Goal: Task Accomplishment & Management: Use online tool/utility

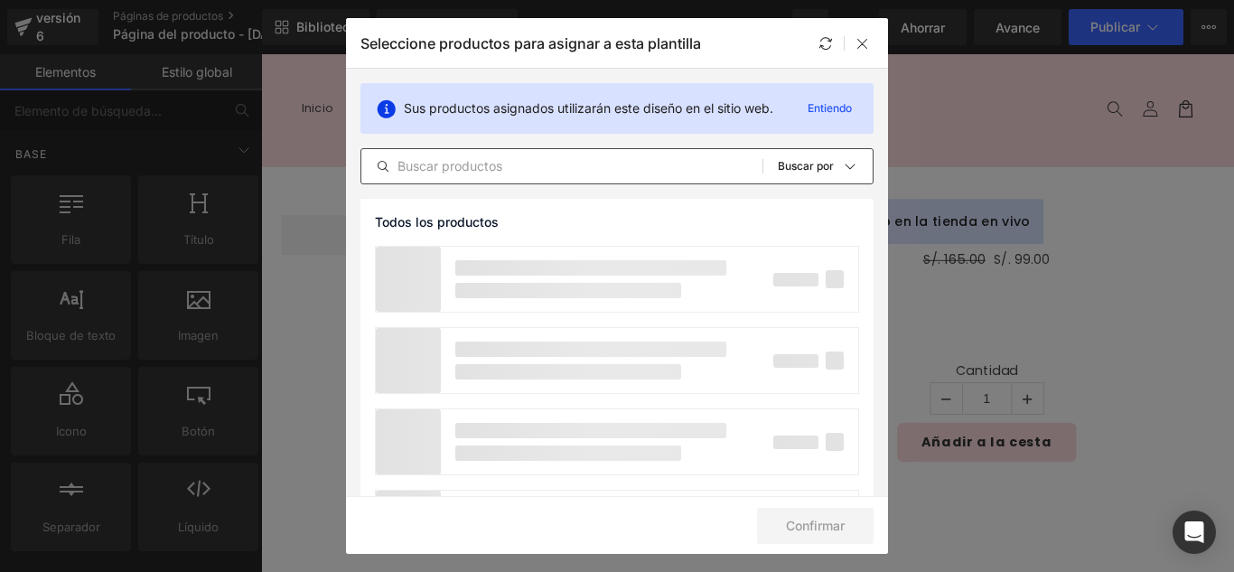
click at [580, 182] on div "Todos los productos Colecciones de Shopify Plantillas de productos Colecciones …" at bounding box center [616, 166] width 513 height 36
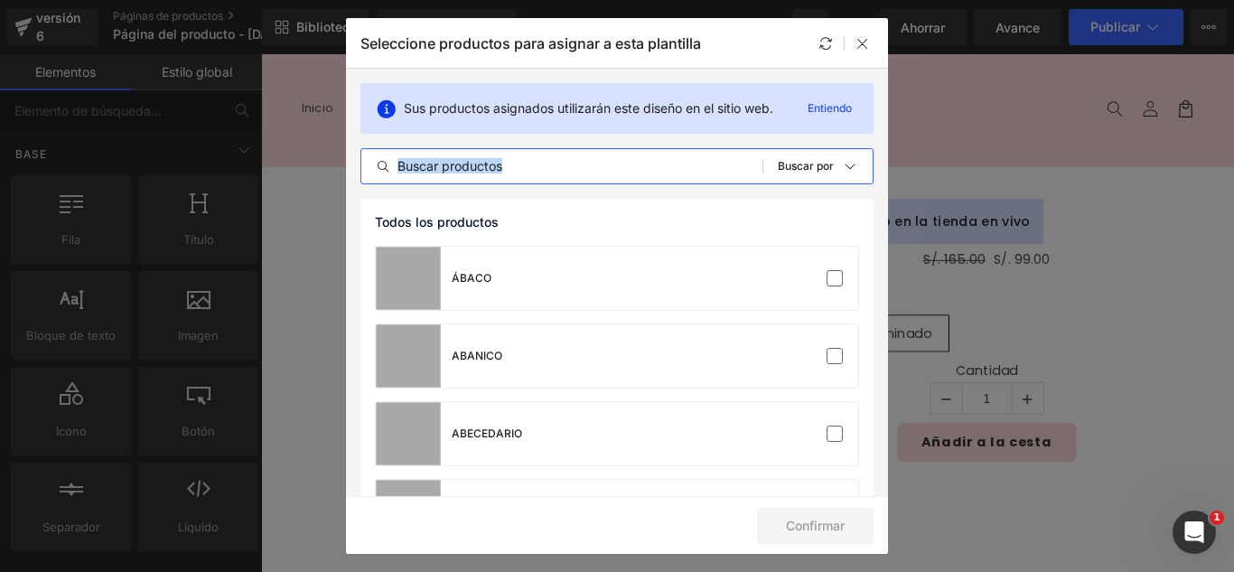
click at [588, 161] on input "text" at bounding box center [561, 166] width 401 height 22
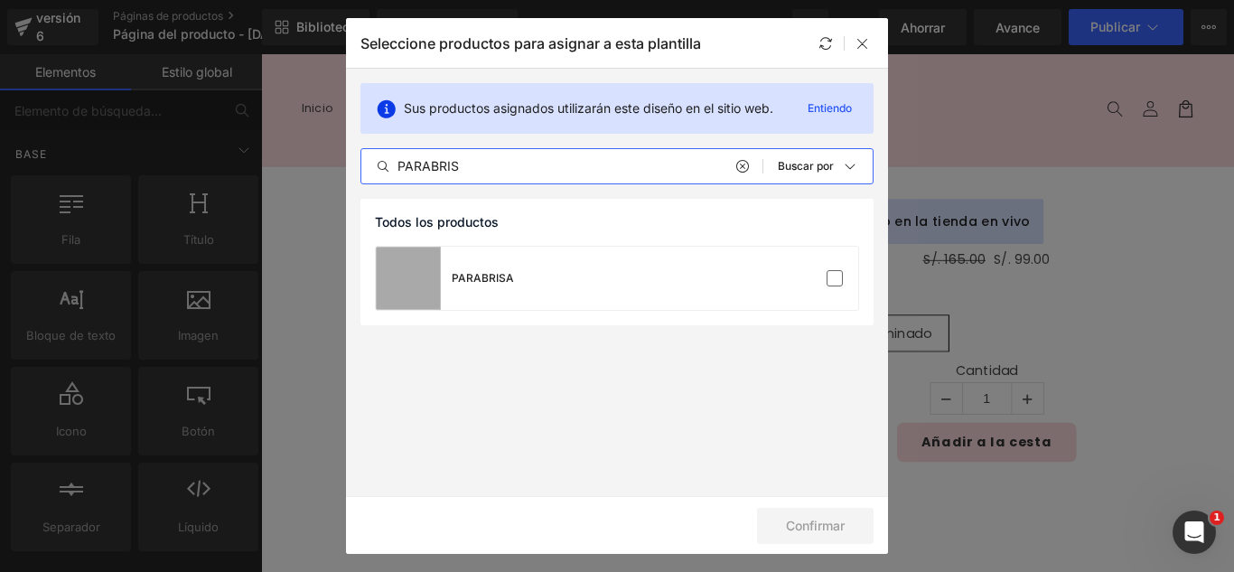
type input "PARABRIS"
click at [837, 276] on label at bounding box center [835, 278] width 16 height 16
click at [835, 278] on input "checkbox" at bounding box center [835, 278] width 0 height 0
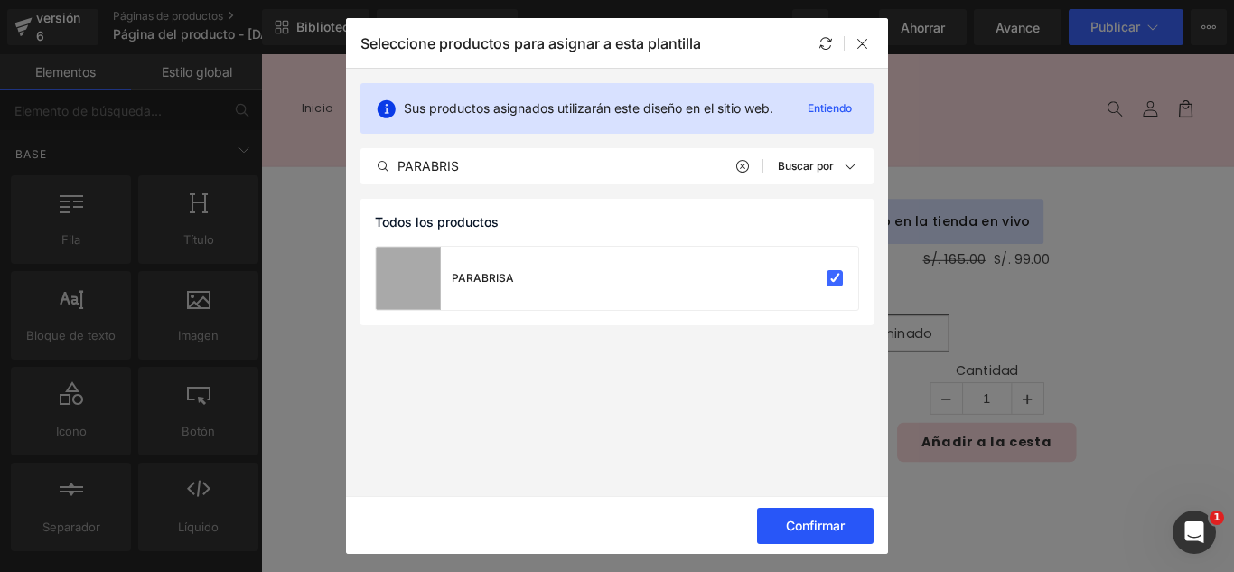
drag, startPoint x: 822, startPoint y: 526, endPoint x: 834, endPoint y: 521, distance: 12.6
click at [823, 526] on font "Confirmar" at bounding box center [815, 525] width 59 height 15
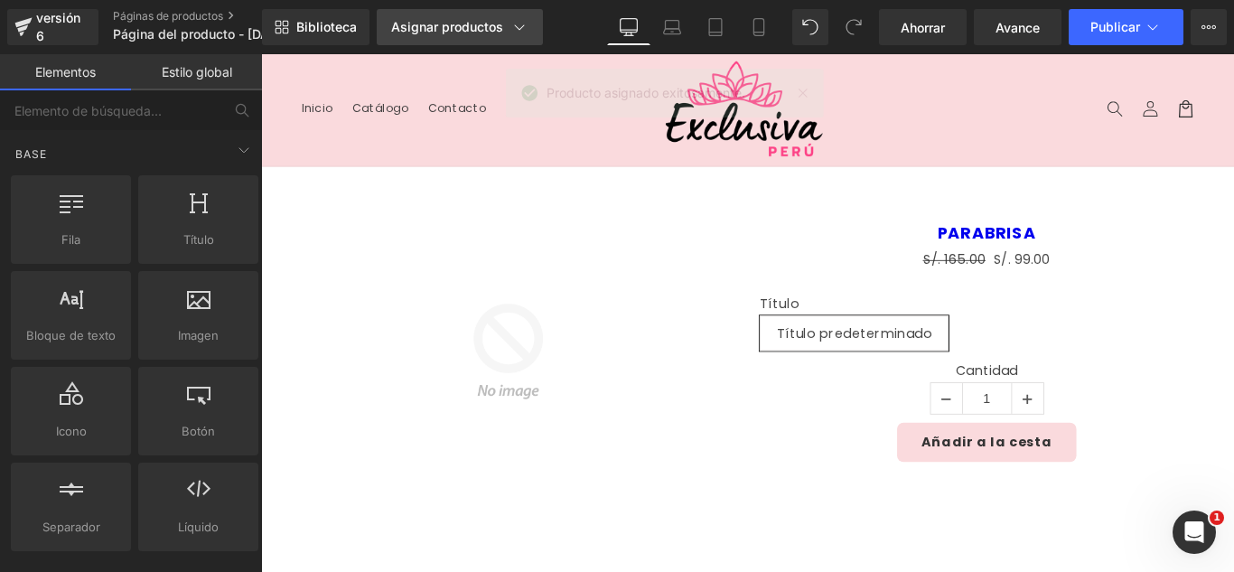
click at [478, 26] on font "Asignar productos" at bounding box center [447, 26] width 112 height 15
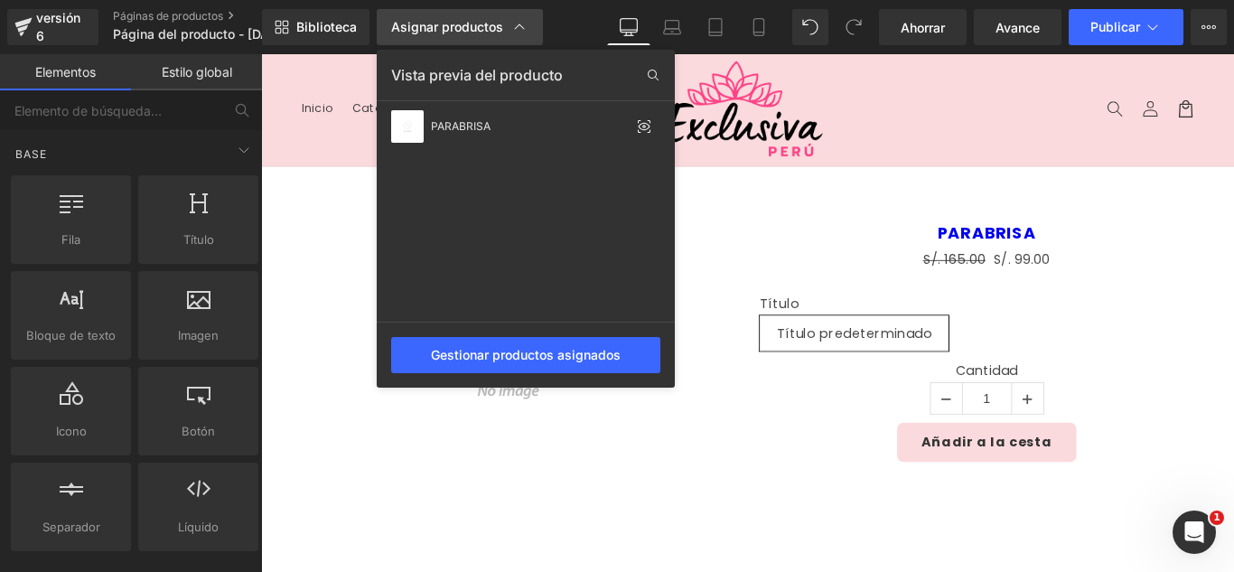
click at [478, 26] on font "Asignar productos" at bounding box center [447, 26] width 112 height 15
click at [321, 23] on font "Biblioteca" at bounding box center [326, 26] width 61 height 15
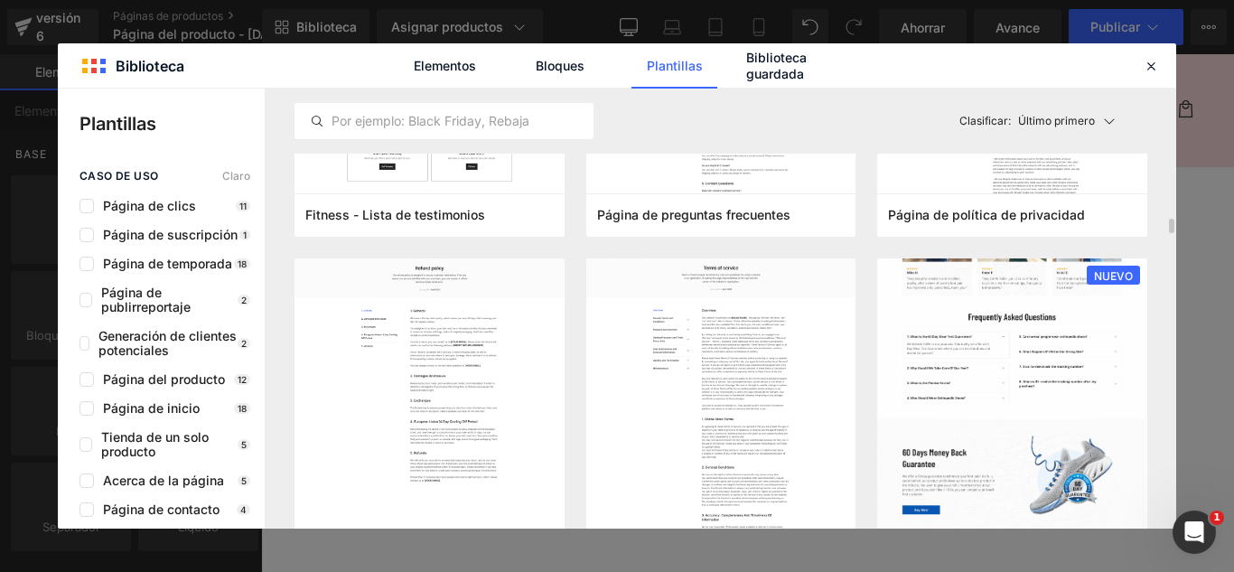
scroll to position [1626, 0]
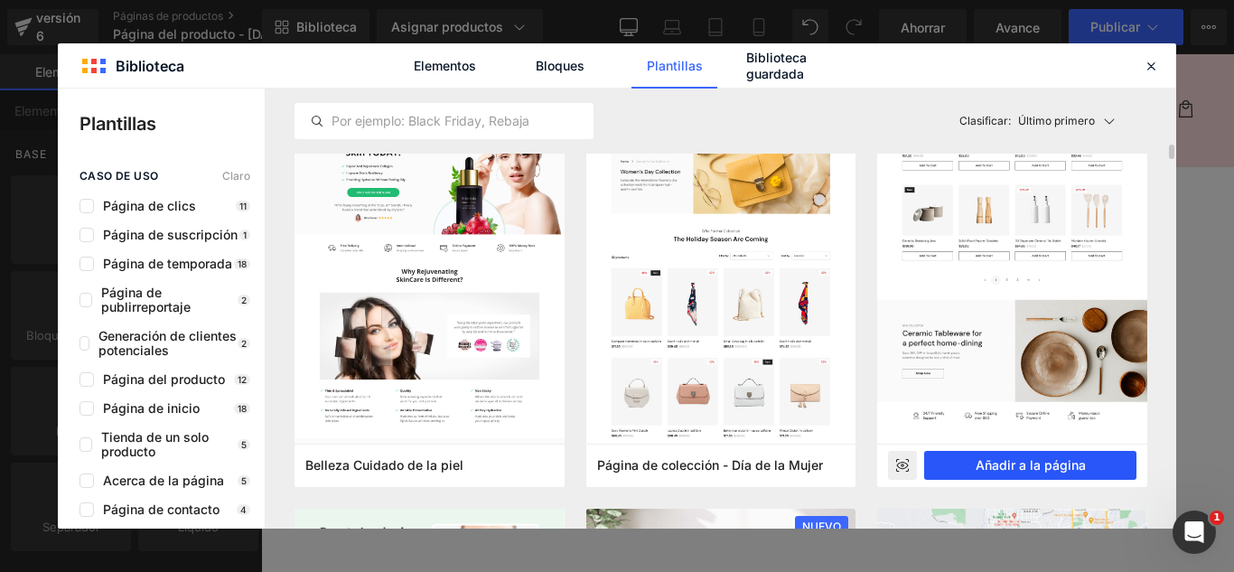
click at [1054, 465] on font "Añadir a la página" at bounding box center [1031, 464] width 110 height 15
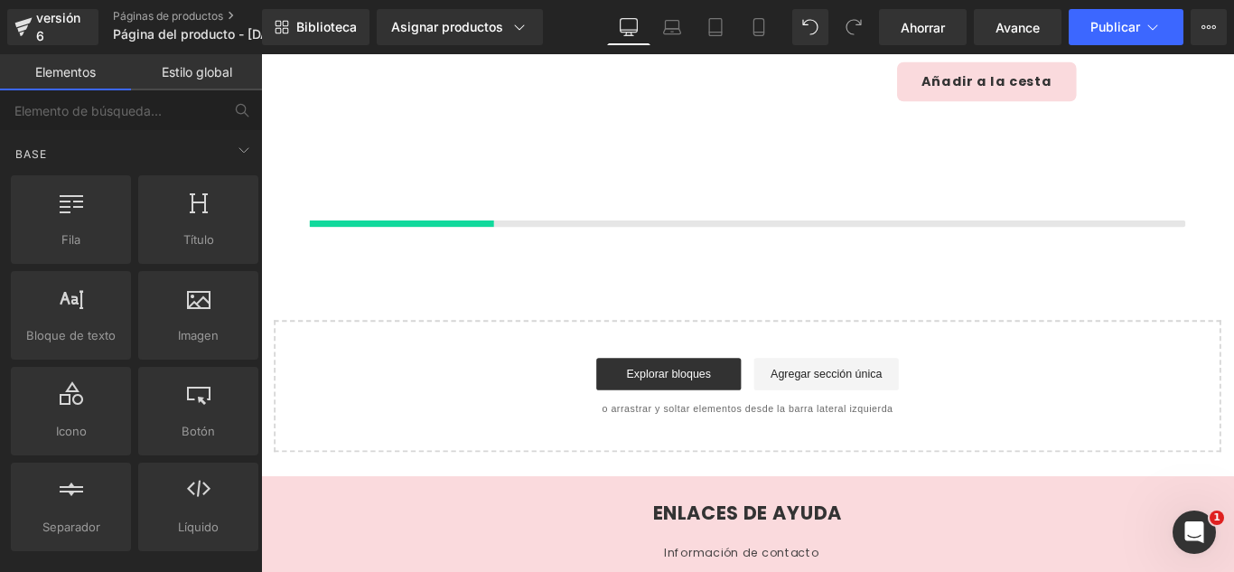
scroll to position [429, 0]
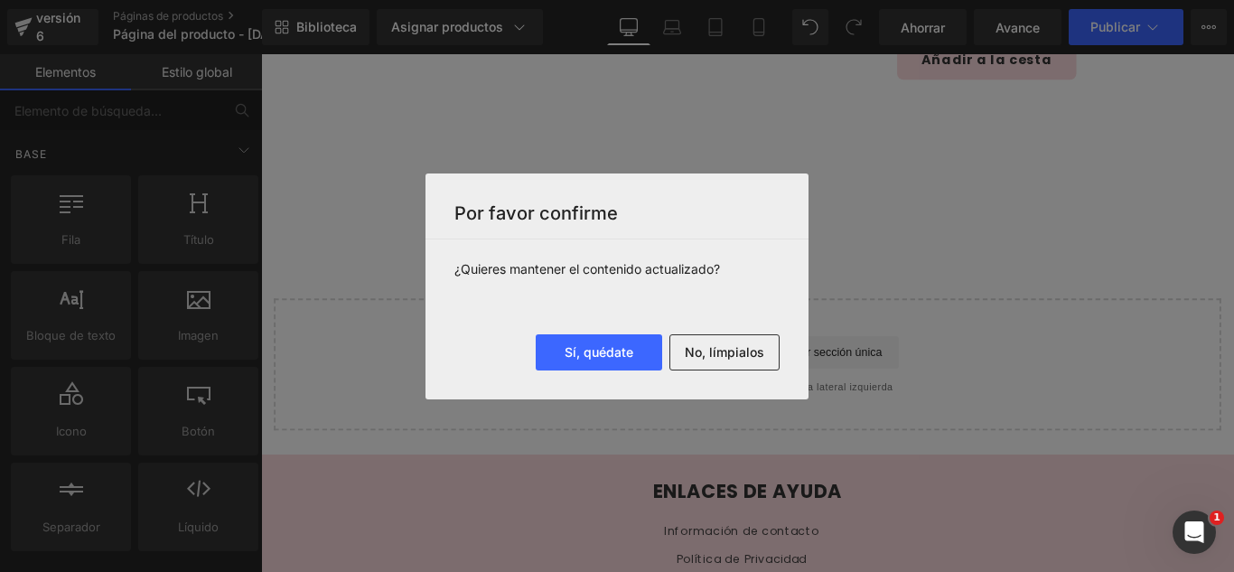
click at [744, 352] on font "No, límpialos" at bounding box center [725, 351] width 80 height 15
click at [0, 0] on div "Cargando producto" at bounding box center [0, 0] width 0 height 0
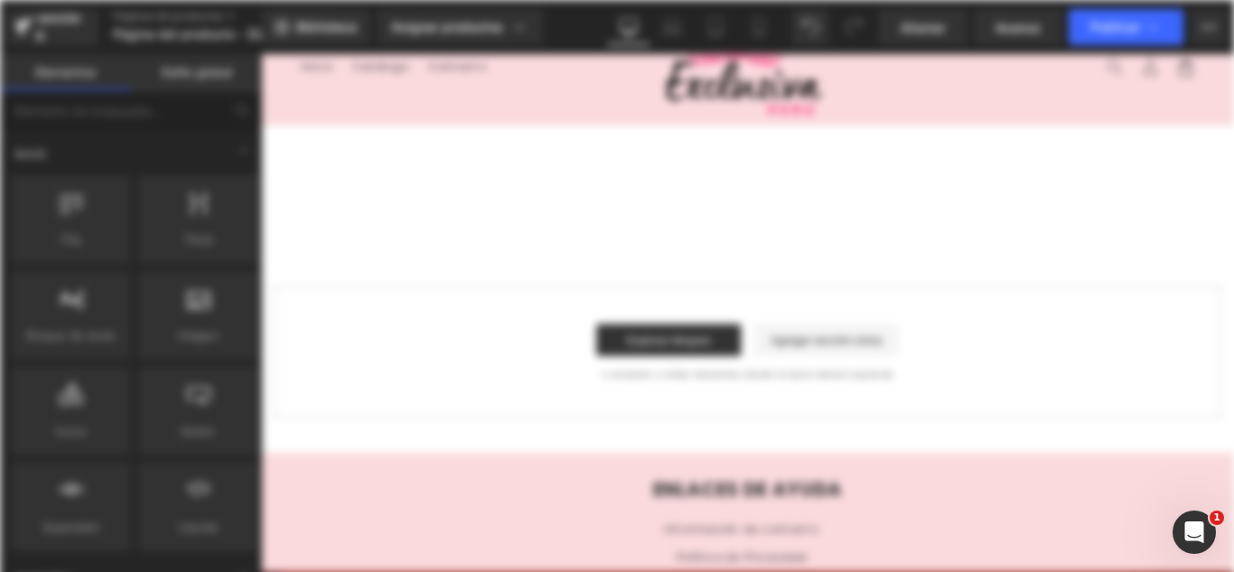
scroll to position [0, 0]
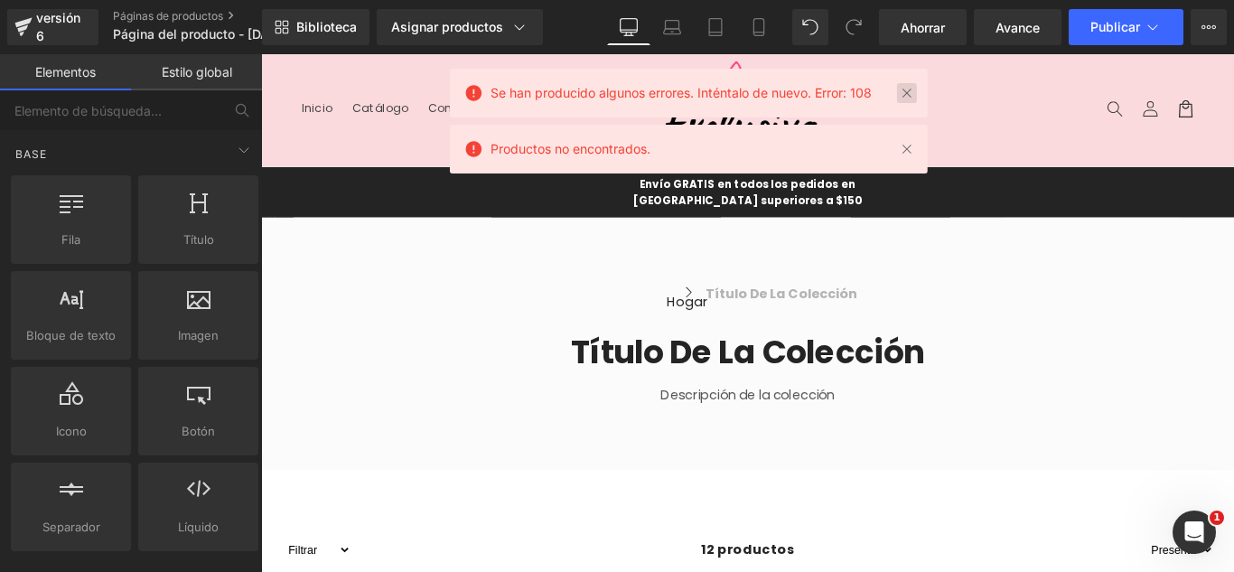
click at [910, 102] on link at bounding box center [907, 93] width 20 height 20
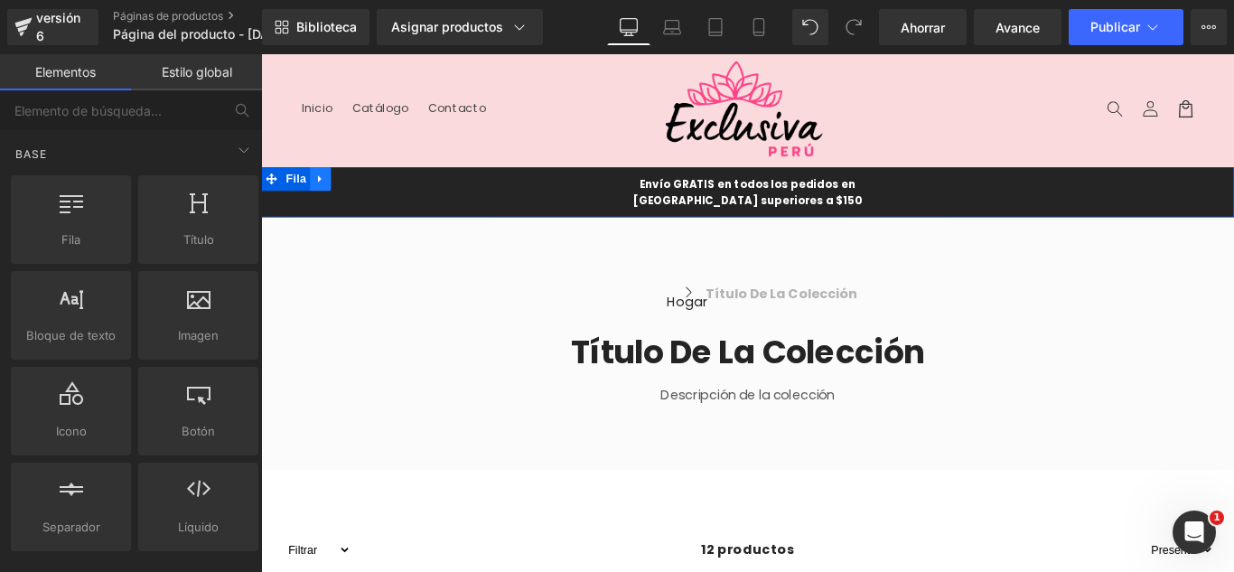
click at [327, 192] on icon at bounding box center [328, 195] width 13 height 14
click at [369, 192] on icon at bounding box center [375, 194] width 13 height 13
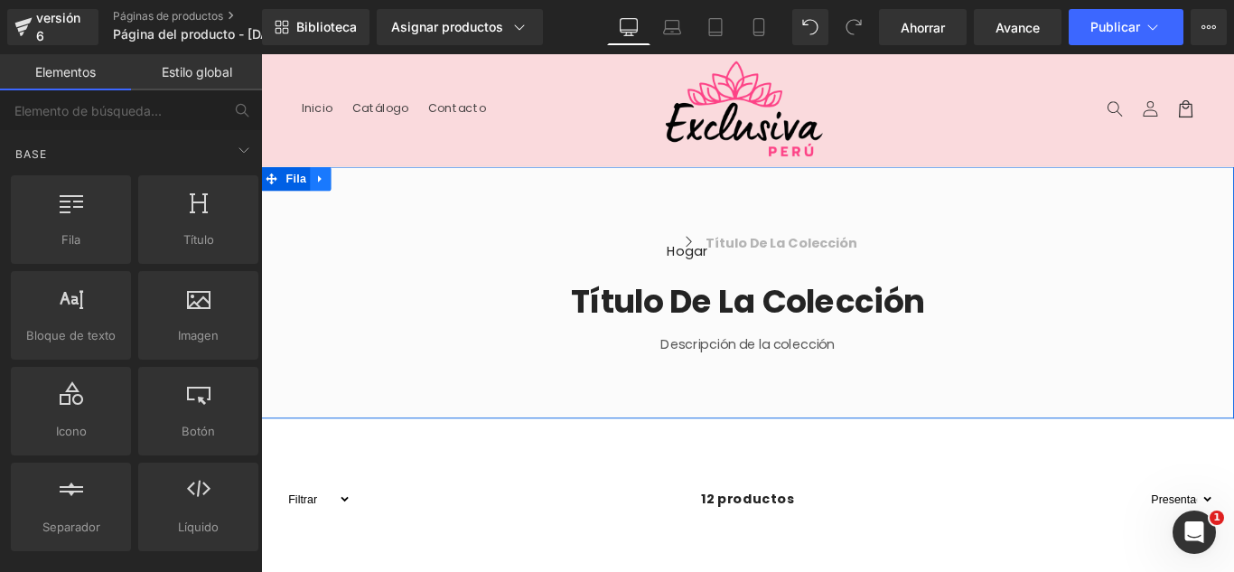
click at [325, 196] on icon at bounding box center [327, 195] width 4 height 8
click at [261, 54] on icon at bounding box center [261, 54] width 0 height 0
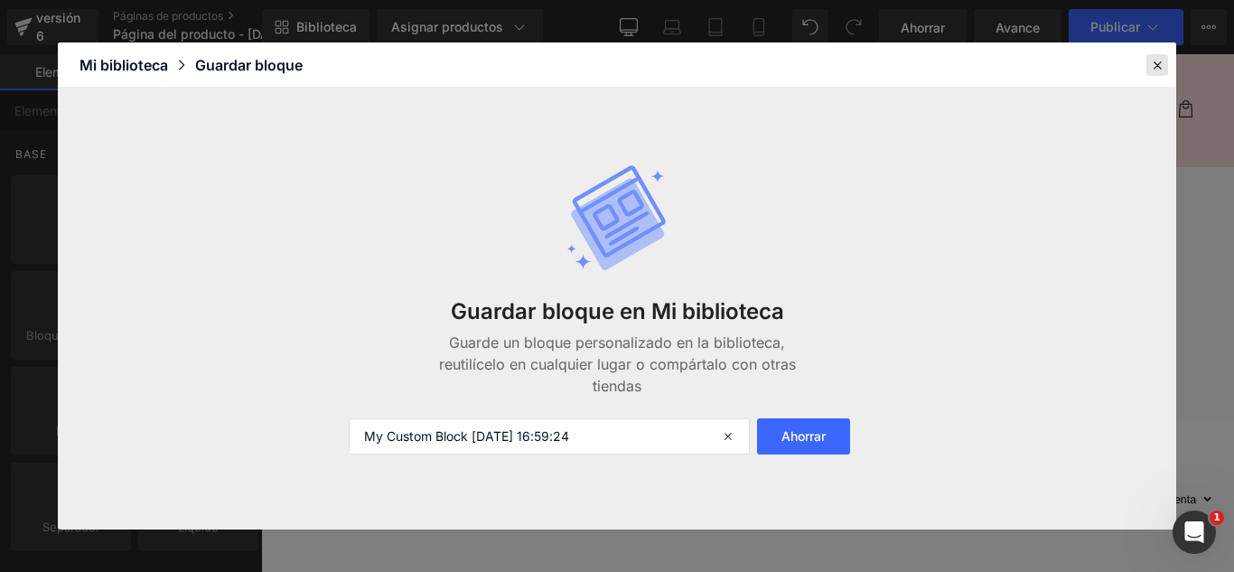
click at [1155, 66] on icon at bounding box center [1157, 65] width 16 height 16
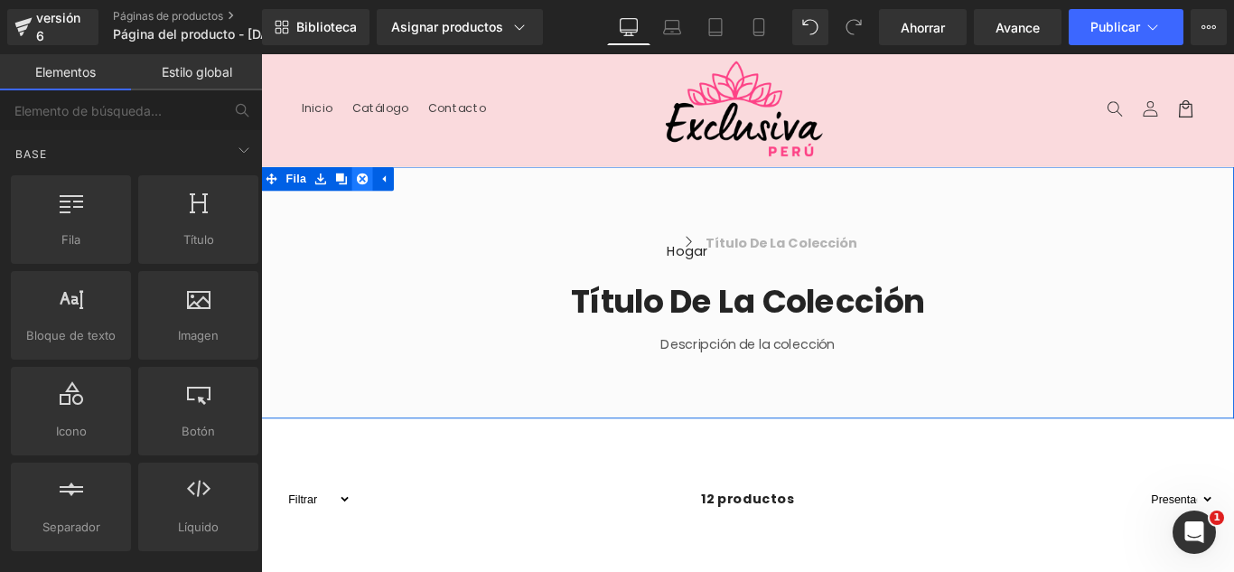
click at [369, 195] on icon at bounding box center [375, 195] width 13 height 14
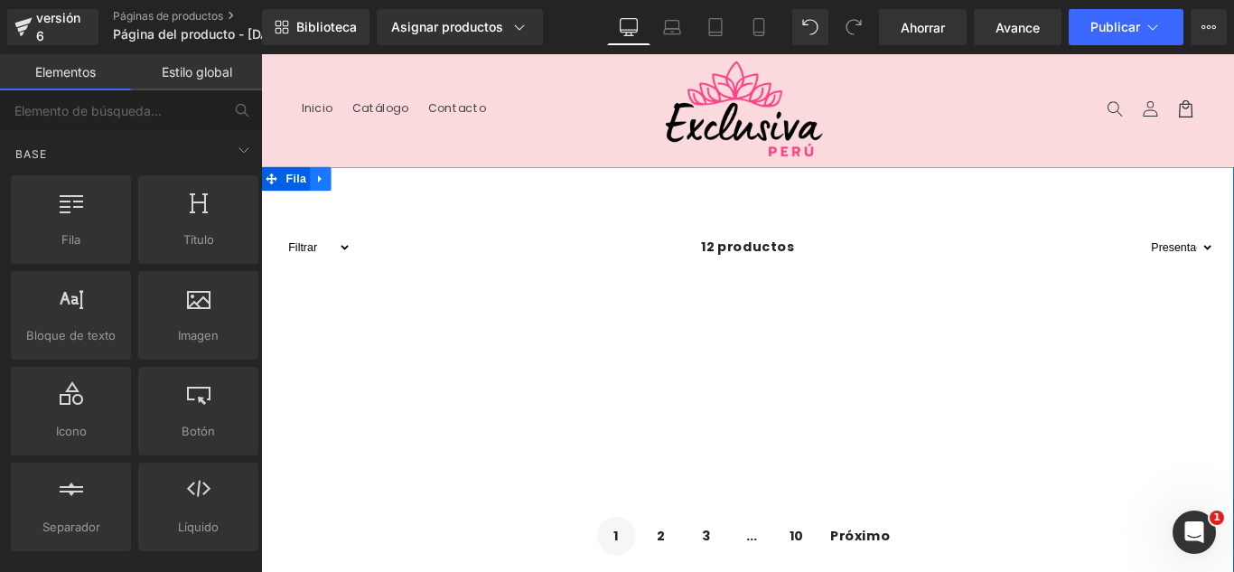
click at [323, 202] on link at bounding box center [327, 194] width 23 height 27
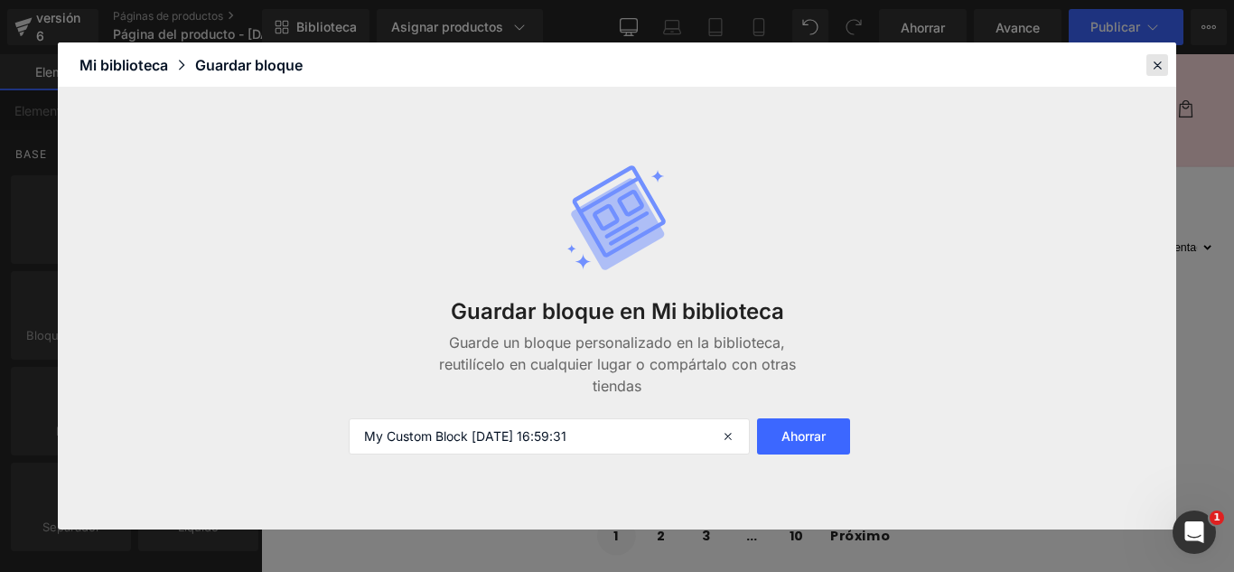
click at [1147, 64] on div at bounding box center [1157, 65] width 22 height 22
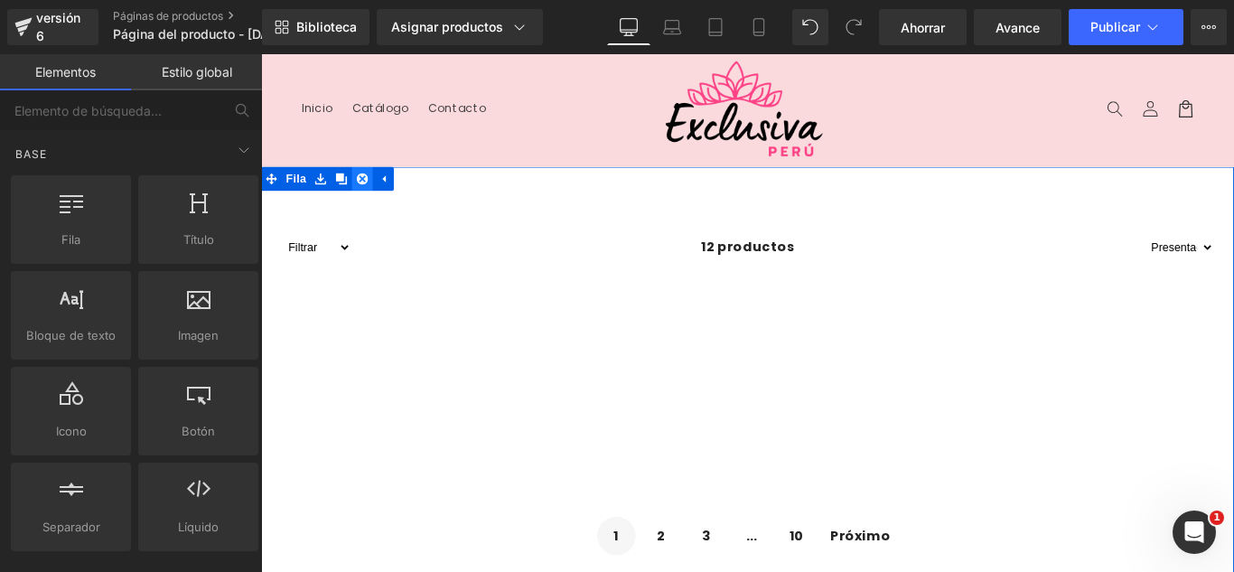
click at [369, 192] on icon at bounding box center [375, 194] width 13 height 13
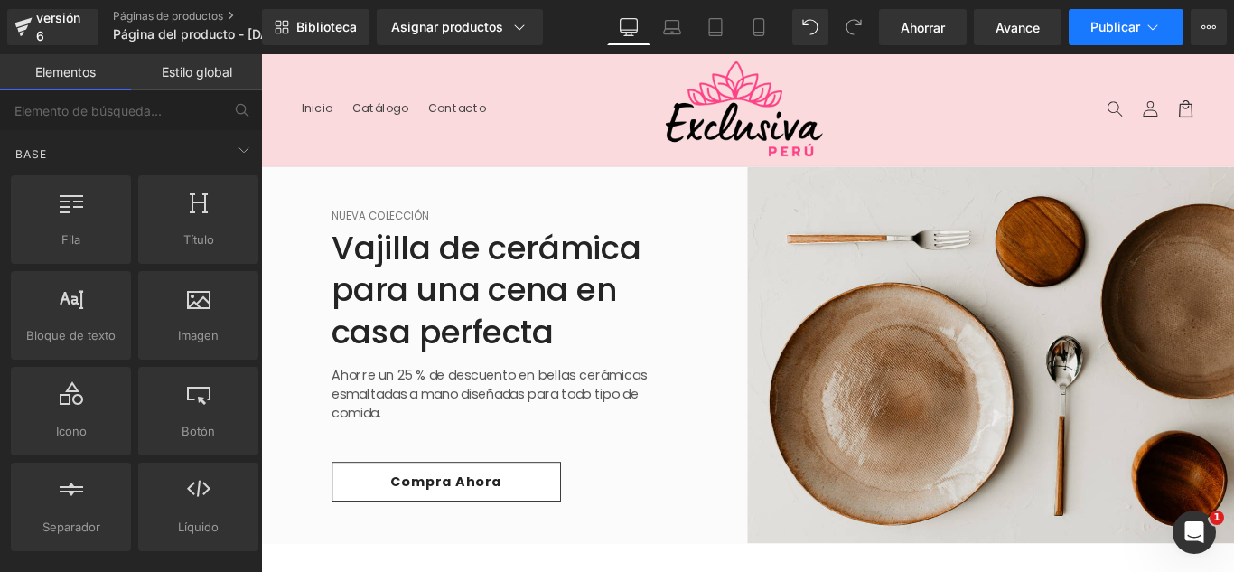
click at [1146, 24] on icon at bounding box center [1153, 27] width 18 height 18
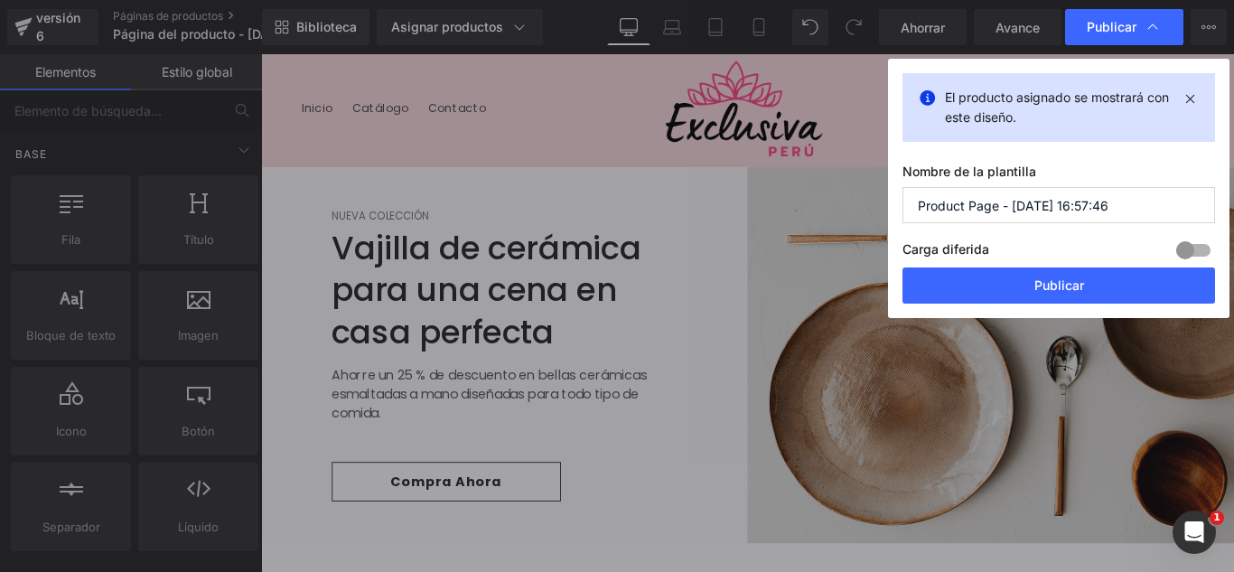
click at [1115, 208] on input "Product Page - [DATE] 16:57:46" at bounding box center [1059, 205] width 313 height 36
click at [1115, 207] on input "Product Page - [DATE] 16:57:46" at bounding box center [1059, 205] width 313 height 36
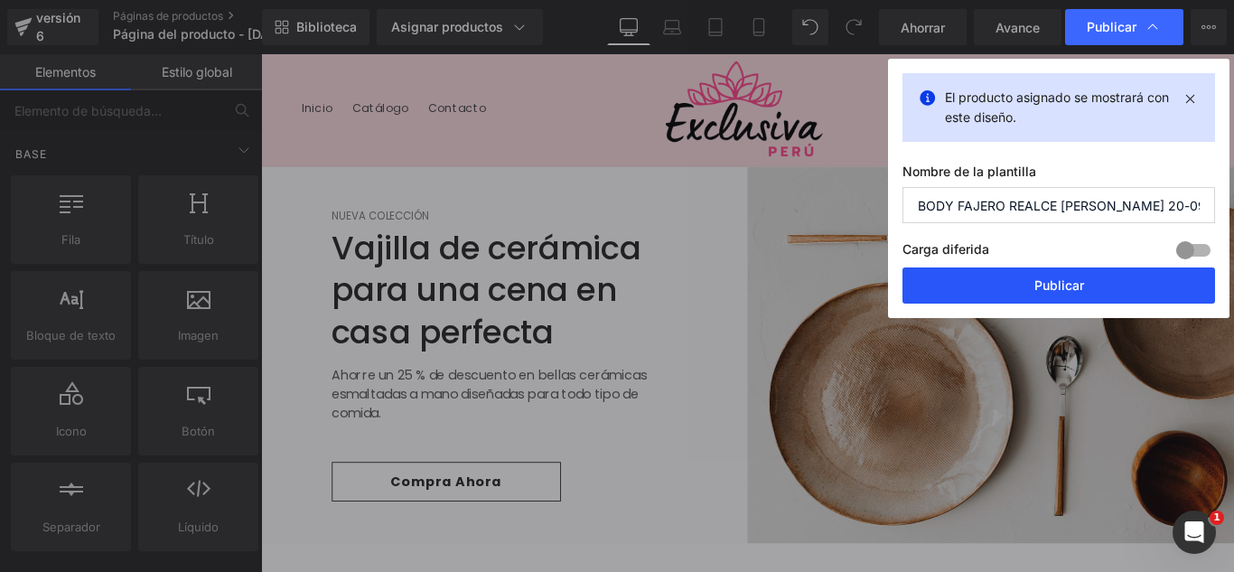
type input "BODY FAJERO REALCE [PERSON_NAME] 20-09"
click at [1086, 285] on button "Publicar" at bounding box center [1059, 285] width 313 height 36
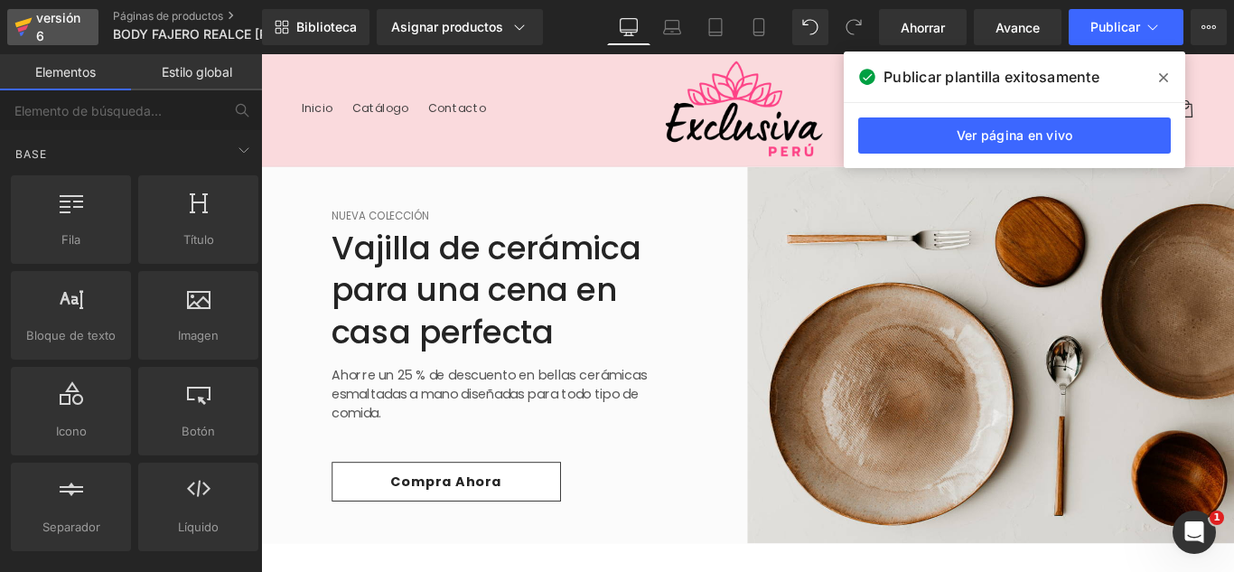
click at [63, 34] on div "versión 6" at bounding box center [60, 27] width 55 height 42
